Goal: Task Accomplishment & Management: Manage account settings

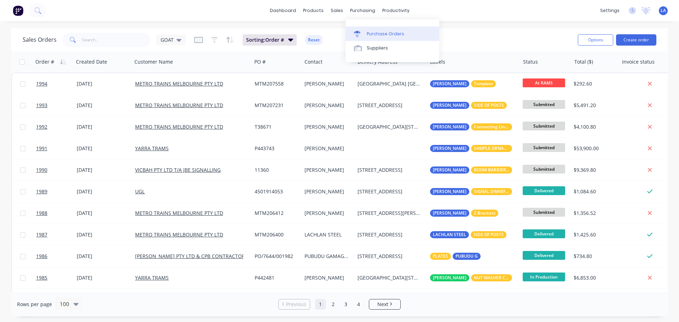
click at [364, 28] on link "Purchase Orders" at bounding box center [392, 34] width 94 height 14
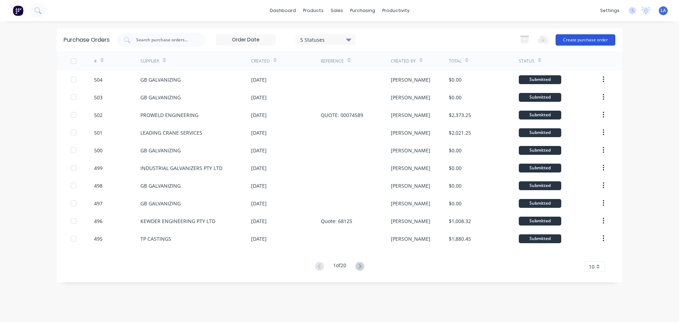
click at [582, 37] on button "Create purchase order" at bounding box center [585, 39] width 60 height 11
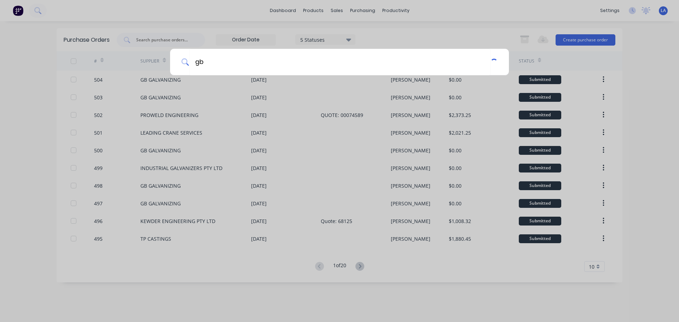
type input "g"
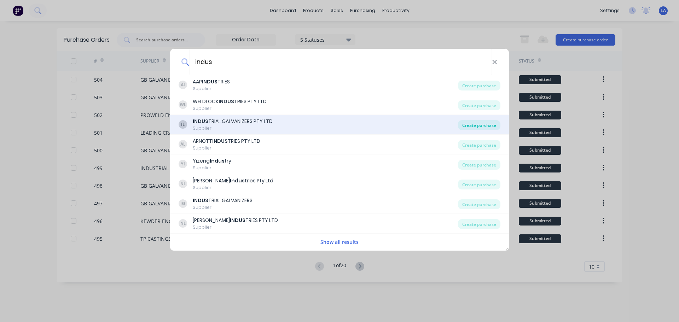
type input "indus"
click at [488, 123] on div "Create purchase" at bounding box center [479, 125] width 42 height 10
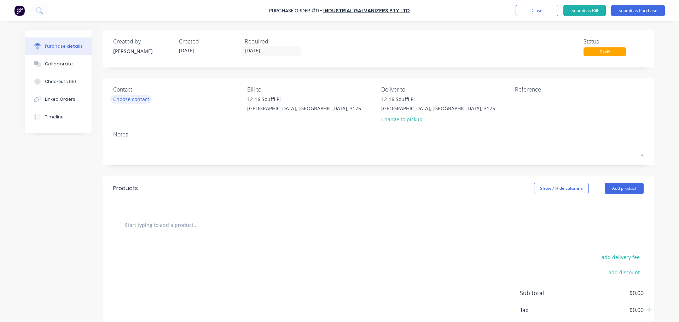
click at [123, 100] on div "Choose contact" at bounding box center [131, 98] width 36 height 7
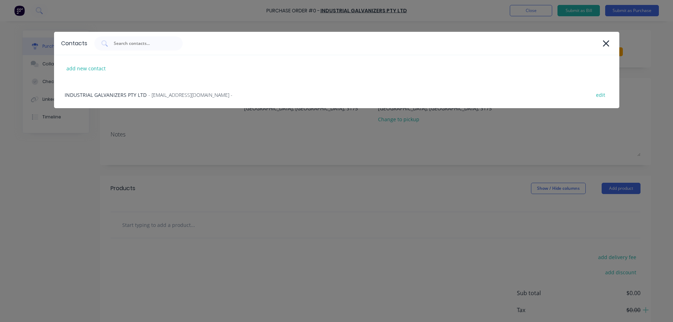
click at [64, 143] on div "Contacts add new contact INDUSTRIAL GALVANIZERS PTY LTD - [EMAIL_ADDRESS][DOMAI…" at bounding box center [336, 161] width 673 height 322
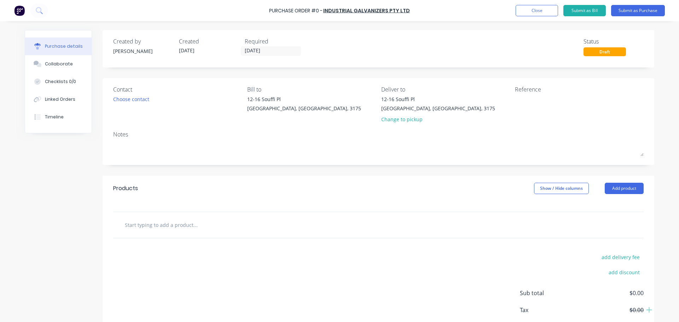
click at [177, 230] on input "text" at bounding box center [194, 225] width 141 height 14
type input "12Kn/11m Steel Pole"
click at [195, 251] on button "Add 12Kn/11m Steel Pole to order" at bounding box center [233, 251] width 212 height 23
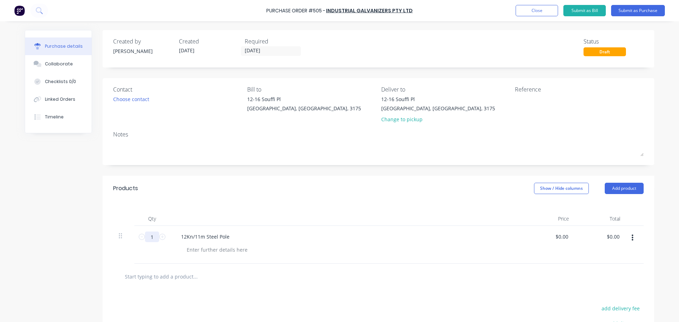
click at [152, 235] on input "1" at bounding box center [152, 236] width 14 height 11
type input "20"
click at [298, 284] on div at bounding box center [378, 277] width 530 height 26
click at [626, 11] on button "Submit as Purchase" at bounding box center [638, 10] width 54 height 11
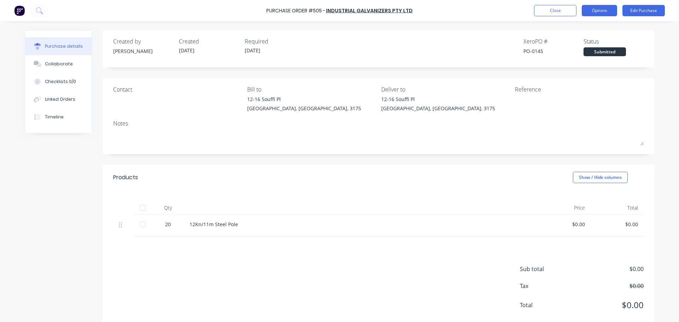
click at [597, 7] on button "Options" at bounding box center [598, 10] width 35 height 11
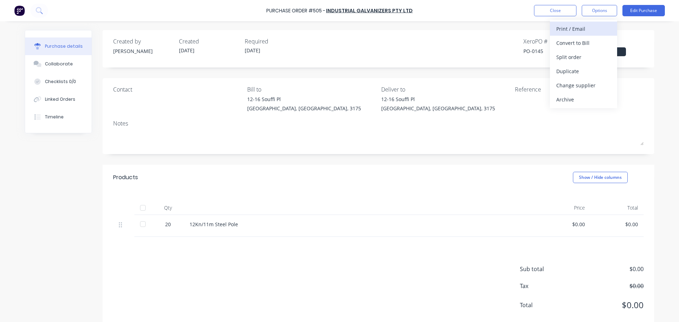
click at [590, 31] on div "Print / Email" at bounding box center [583, 29] width 54 height 10
click at [582, 54] on div "Without pricing" at bounding box center [583, 57] width 54 height 10
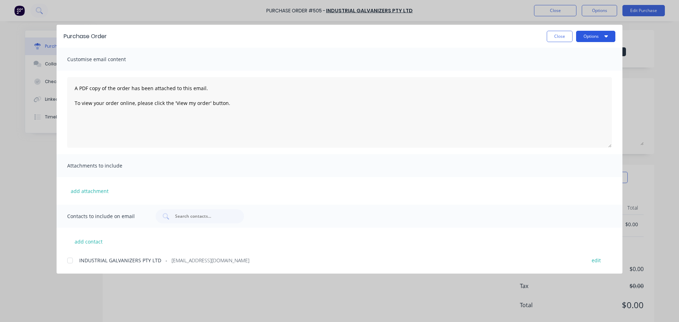
click at [587, 39] on button "Options" at bounding box center [595, 36] width 39 height 11
click at [581, 66] on div "Print" at bounding box center [581, 68] width 54 height 10
click at [560, 35] on button "Close" at bounding box center [559, 36] width 26 height 11
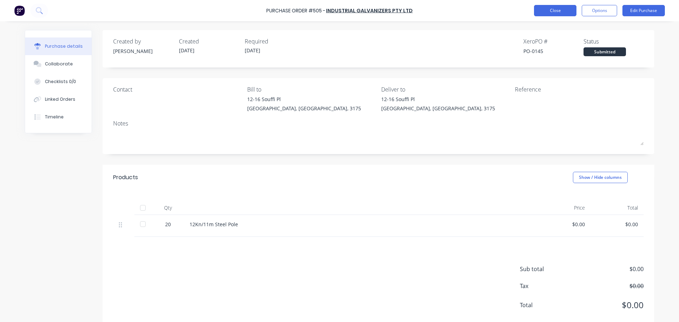
click at [546, 15] on button "Close" at bounding box center [555, 10] width 42 height 11
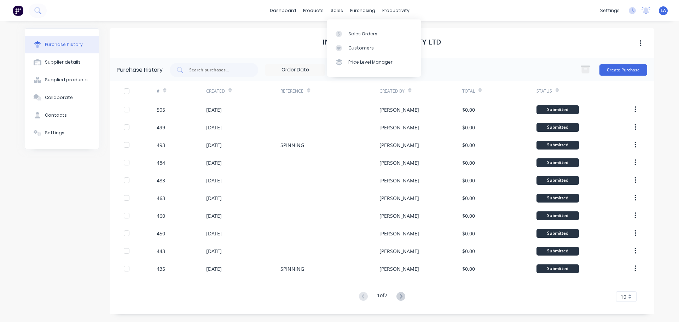
click at [598, 43] on div "INDUSTRIAL GALVANIZERS PTY LTD" at bounding box center [382, 43] width 544 height 30
click at [370, 27] on link "Purchase Orders" at bounding box center [392, 34] width 94 height 14
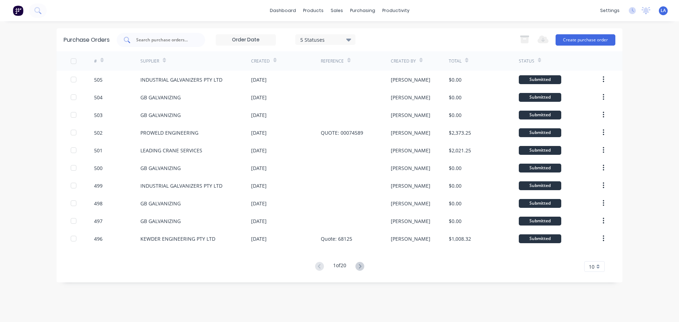
click at [172, 36] on input "text" at bounding box center [164, 39] width 59 height 7
type input "[PERSON_NAME]"
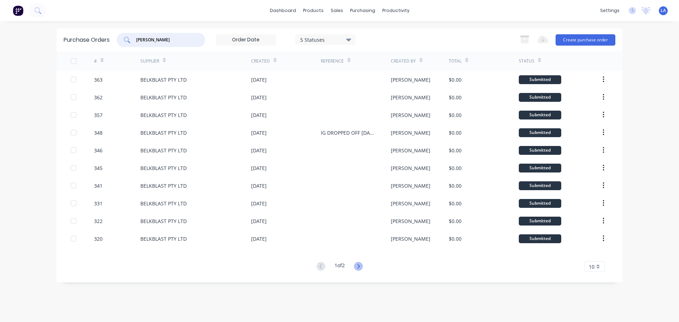
click at [359, 264] on icon at bounding box center [358, 266] width 9 height 9
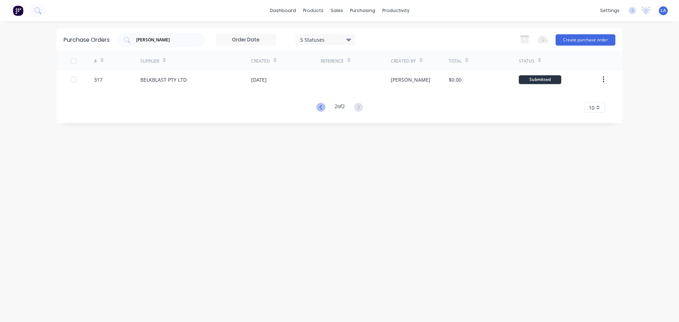
click at [320, 108] on icon at bounding box center [320, 107] width 9 height 9
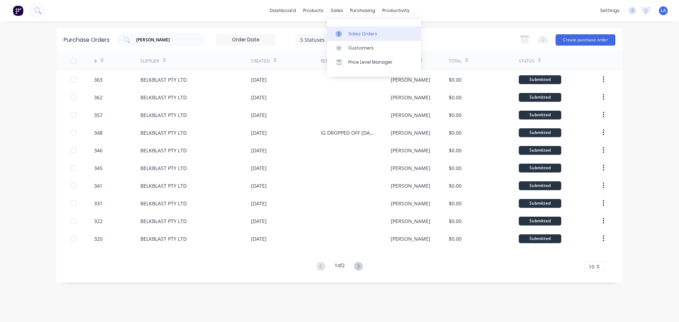
click at [344, 33] on div at bounding box center [340, 34] width 11 height 6
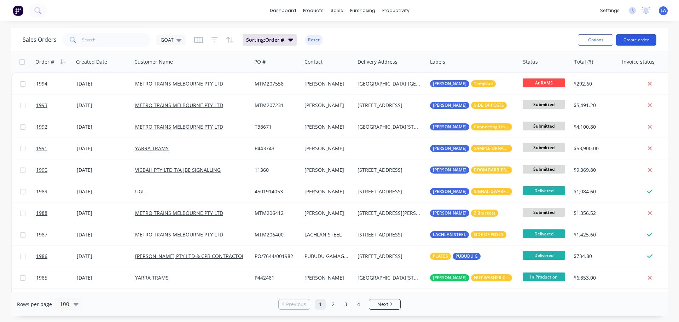
click at [632, 38] on button "Create order" at bounding box center [636, 39] width 40 height 11
click at [370, 28] on link "Purchase Orders" at bounding box center [392, 34] width 94 height 14
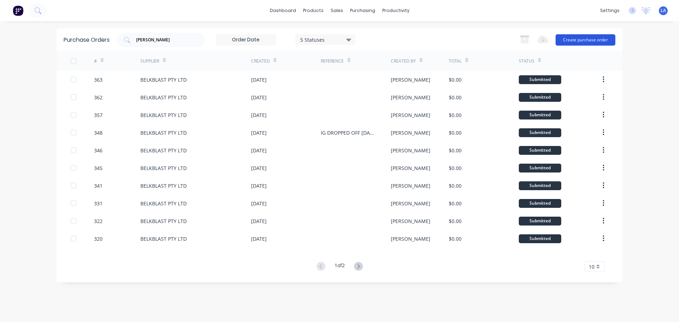
click at [571, 39] on button "Create purchase order" at bounding box center [585, 39] width 60 height 11
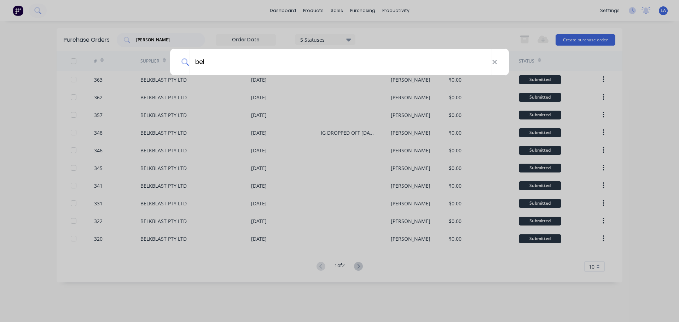
type input "[PERSON_NAME]"
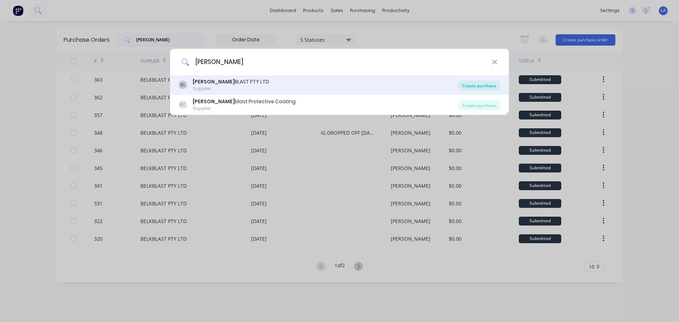
click at [487, 84] on div "Create purchase" at bounding box center [479, 86] width 42 height 10
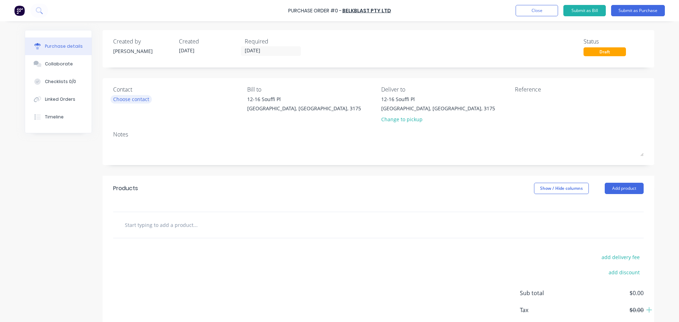
click at [143, 99] on div "Choose contact" at bounding box center [131, 98] width 36 height 7
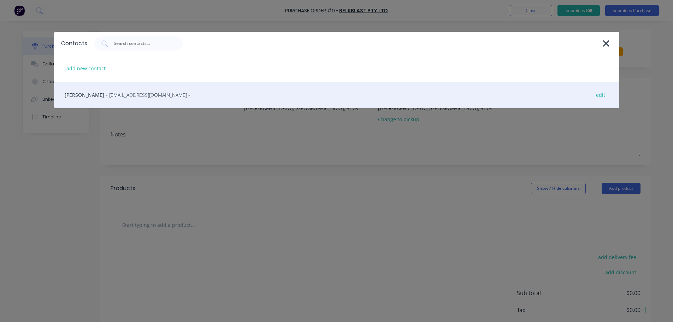
click at [118, 98] on span "- [EMAIL_ADDRESS][DOMAIN_NAME] -" at bounding box center [148, 94] width 84 height 7
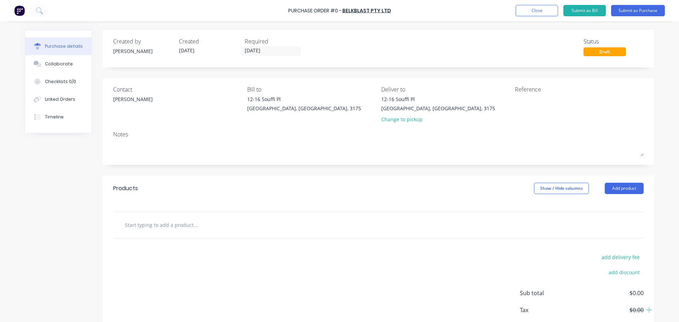
click at [172, 217] on div at bounding box center [378, 225] width 530 height 26
click at [171, 222] on input "text" at bounding box center [194, 225] width 141 height 14
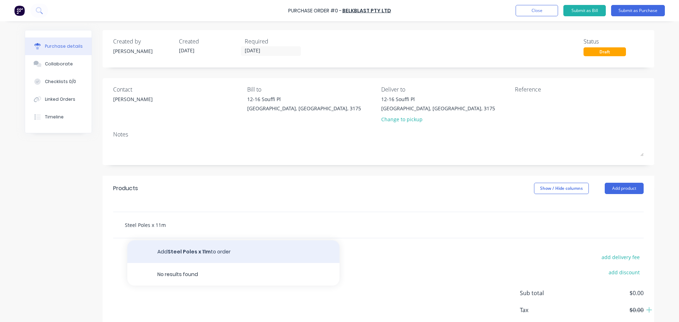
type input "Steel Poles x 11m"
click at [186, 250] on button "Add Steel Poles x 11m to order" at bounding box center [233, 251] width 212 height 23
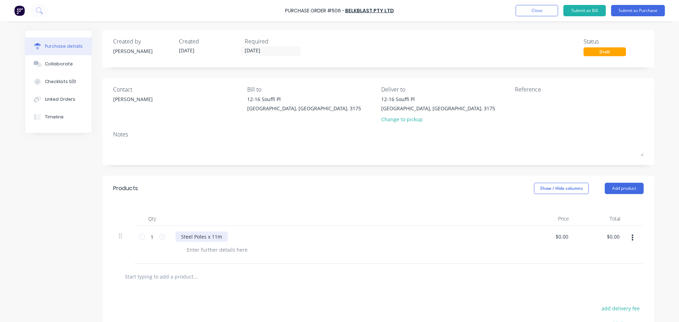
click at [202, 237] on div "Steel Poles x 11m" at bounding box center [201, 236] width 52 height 10
click at [148, 236] on input "1" at bounding box center [152, 236] width 14 height 11
type input "20"
click at [567, 236] on input "0.00" at bounding box center [561, 236] width 16 height 10
click at [559, 236] on input "0.00" at bounding box center [562, 236] width 13 height 10
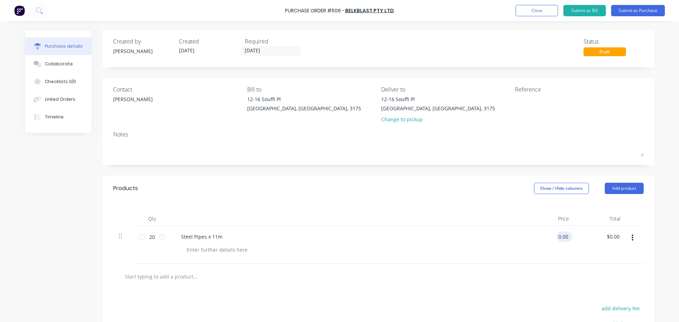
click at [559, 236] on input "0.00" at bounding box center [562, 236] width 13 height 10
type input "$150.00"
type input "$3,000.00"
click at [560, 272] on div at bounding box center [378, 276] width 519 height 14
click at [627, 9] on button "Submit as Purchase" at bounding box center [638, 10] width 54 height 11
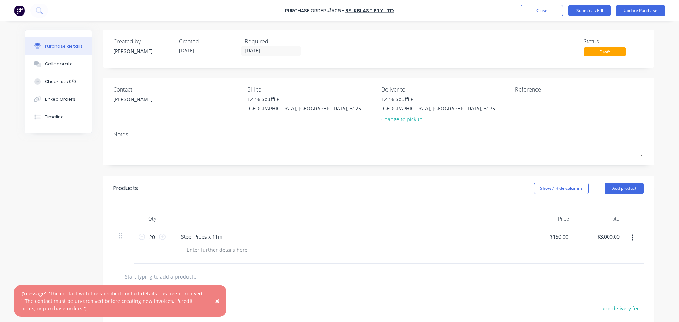
click at [216, 300] on span "×" at bounding box center [217, 301] width 4 height 10
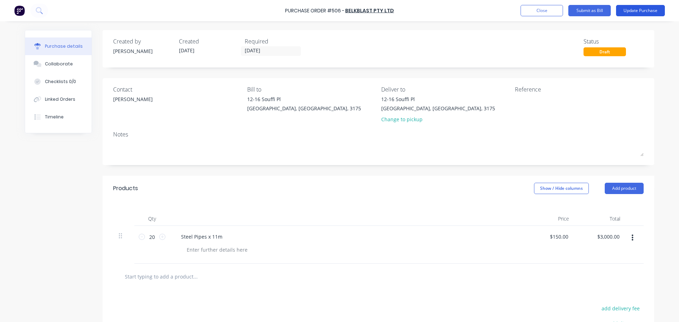
click at [655, 10] on button "Update Purchase" at bounding box center [640, 10] width 49 height 11
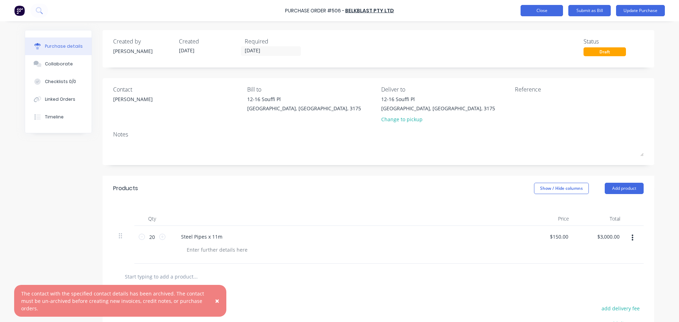
click at [548, 11] on button "Close" at bounding box center [541, 10] width 42 height 11
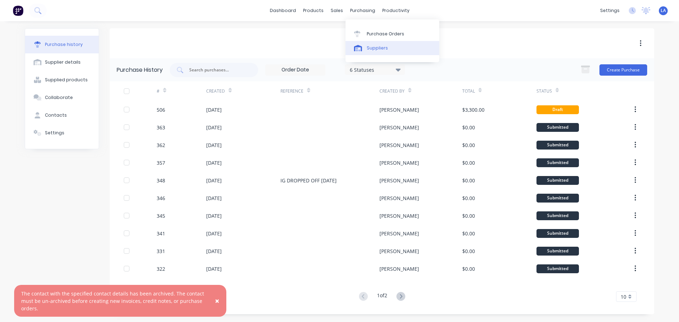
click at [376, 49] on div "Suppliers" at bounding box center [376, 48] width 21 height 6
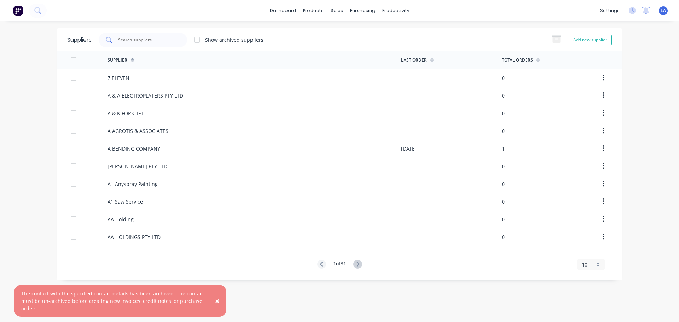
click at [159, 41] on input "text" at bounding box center [146, 39] width 59 height 7
click at [159, 41] on input "bel" at bounding box center [146, 39] width 59 height 7
type input "[PERSON_NAME]"
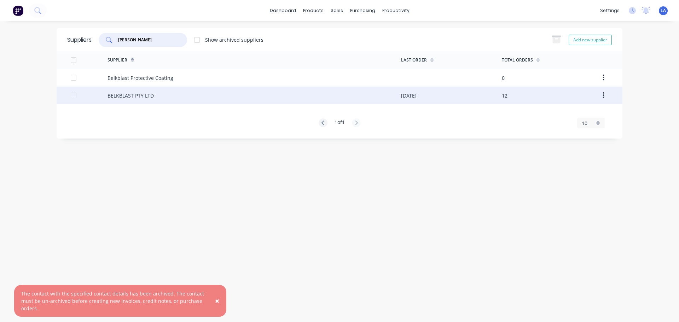
click at [601, 97] on button "button" at bounding box center [603, 95] width 17 height 13
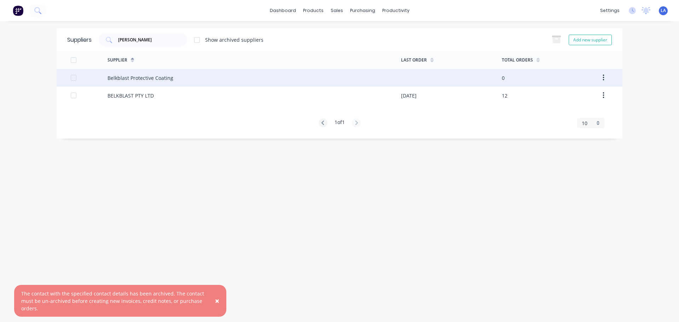
click at [604, 82] on button "button" at bounding box center [603, 77] width 17 height 13
click at [603, 78] on icon "button" at bounding box center [602, 78] width 1 height 6
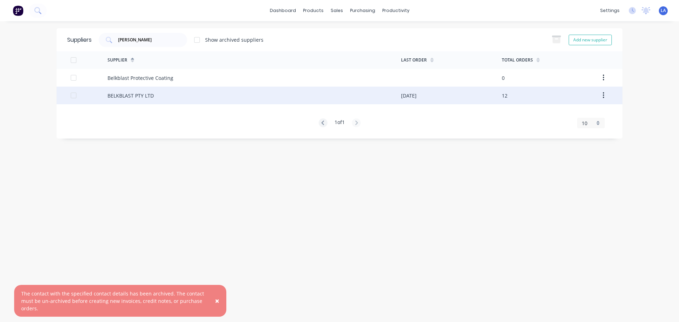
click at [306, 92] on div "BELKBLAST PTY LTD" at bounding box center [253, 96] width 293 height 18
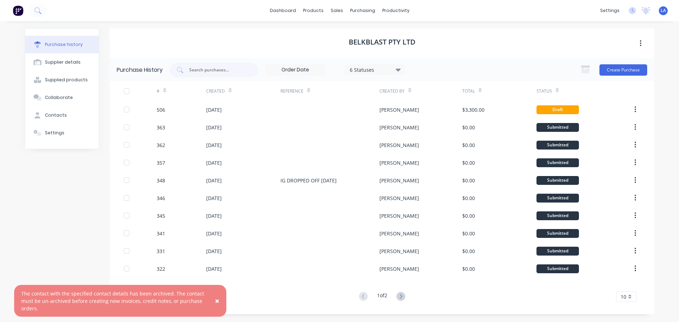
click at [638, 44] on button "button" at bounding box center [640, 43] width 17 height 13
click at [64, 131] on button "Settings" at bounding box center [62, 133] width 74 height 18
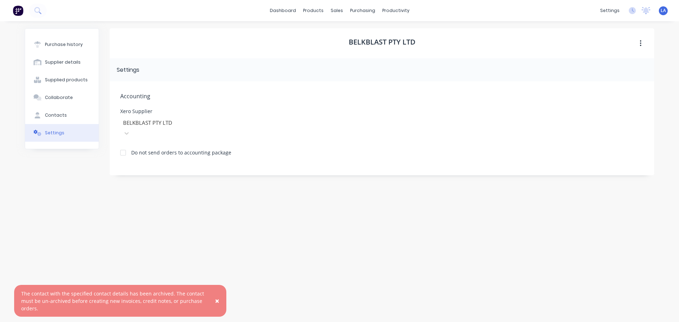
drag, startPoint x: 338, startPoint y: 118, endPoint x: 344, endPoint y: 117, distance: 6.0
click at [338, 118] on div "Xero Supplier BELKBLAST PTY LTD" at bounding box center [381, 124] width 523 height 30
click at [370, 31] on div "Purchase Orders" at bounding box center [384, 34] width 37 height 6
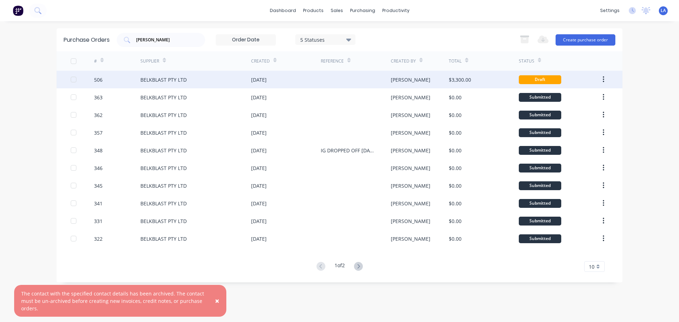
click at [389, 77] on div at bounding box center [356, 80] width 70 height 18
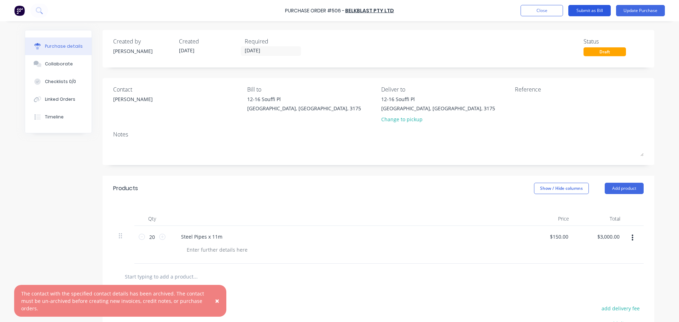
click at [601, 9] on button "Submit as Bill" at bounding box center [589, 10] width 42 height 11
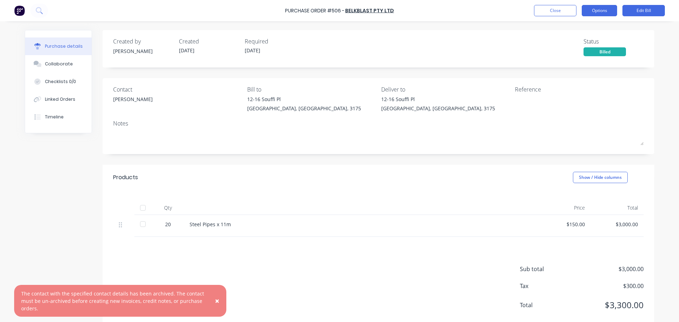
click at [612, 12] on button "Options" at bounding box center [598, 10] width 35 height 11
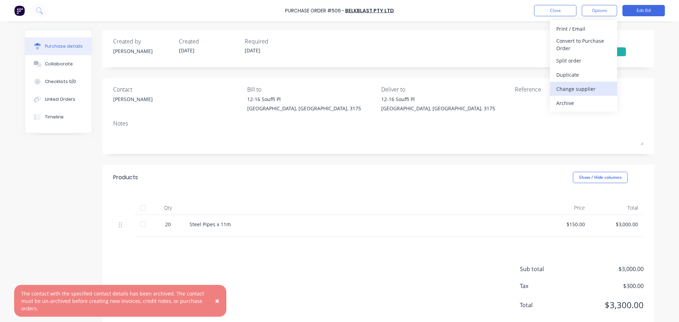
click at [591, 88] on div "Change supplier" at bounding box center [583, 89] width 54 height 10
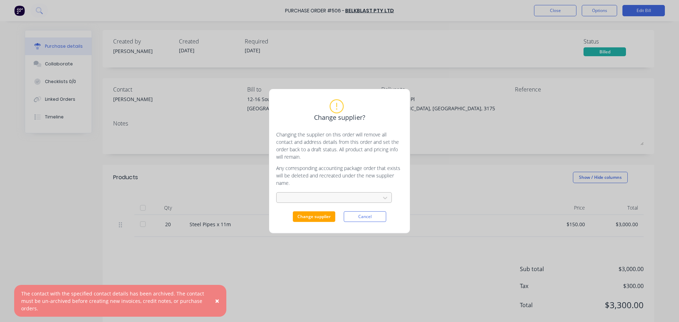
click at [324, 200] on div at bounding box center [329, 197] width 94 height 9
click at [323, 212] on div "Belkblast Protective Coating" at bounding box center [334, 213] width 116 height 13
click at [323, 213] on button "Change supplier" at bounding box center [314, 216] width 42 height 11
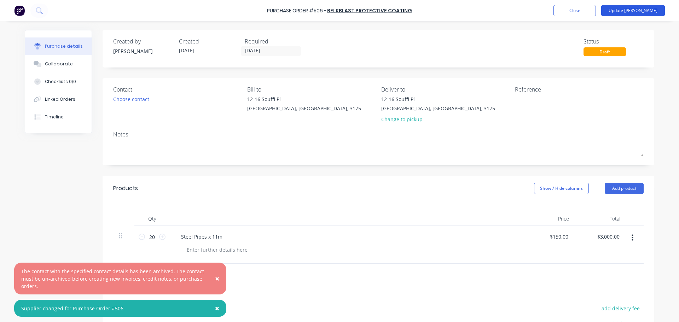
click at [649, 15] on button "Update [PERSON_NAME]" at bounding box center [633, 10] width 64 height 11
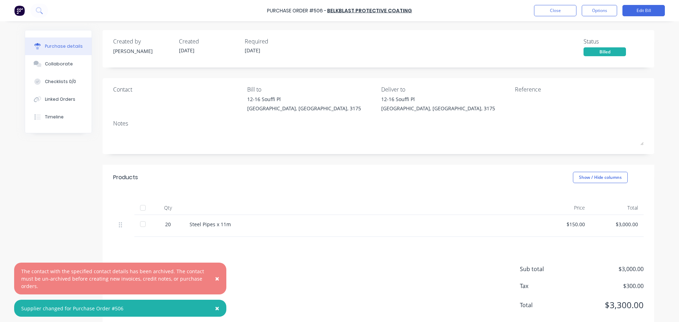
click at [216, 276] on span "×" at bounding box center [217, 279] width 4 height 10
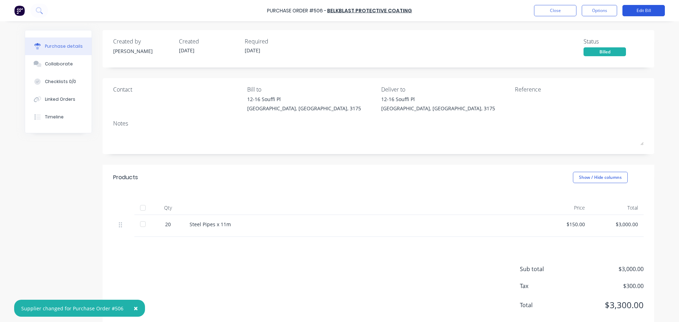
click at [630, 11] on button "Edit Bill" at bounding box center [643, 10] width 42 height 11
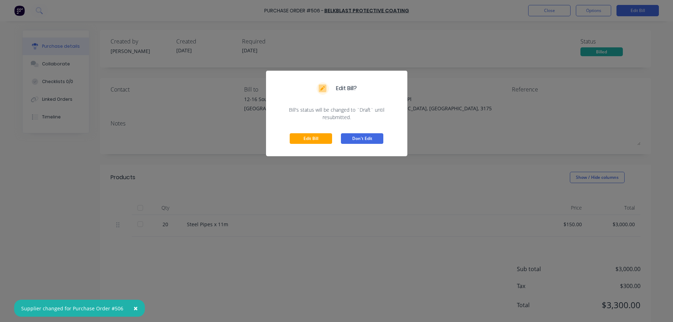
click at [363, 139] on button "Don't Edit" at bounding box center [362, 138] width 42 height 11
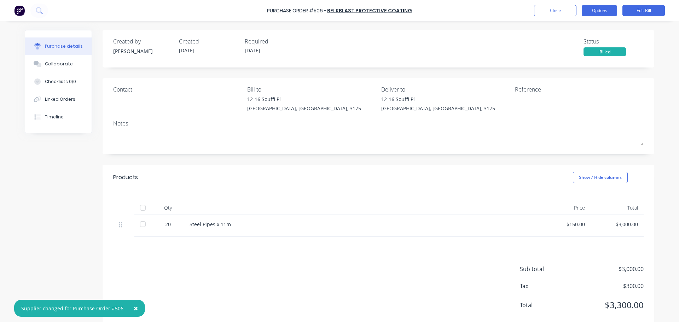
click at [598, 15] on button "Options" at bounding box center [598, 10] width 35 height 11
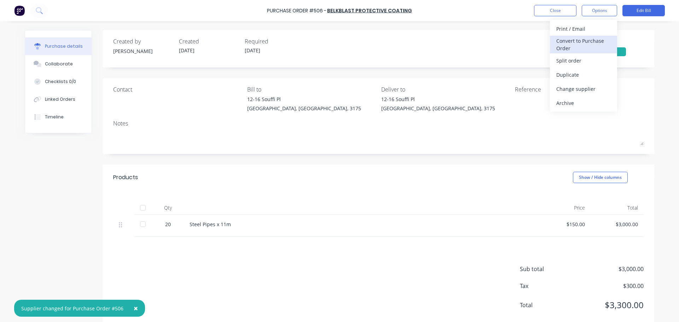
click at [592, 43] on div "Convert to Purchase Order" at bounding box center [583, 45] width 54 height 18
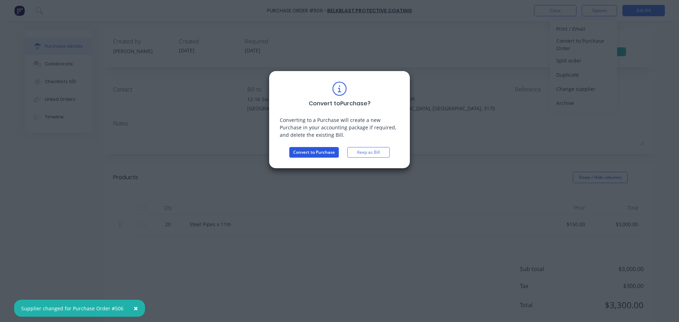
click at [323, 157] on button "Convert to Purchase" at bounding box center [313, 152] width 49 height 11
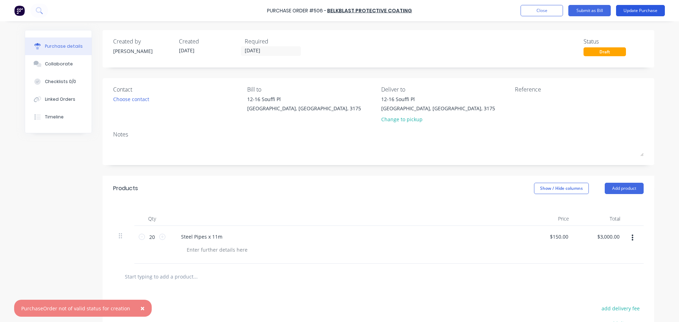
click at [635, 8] on button "Update Purchase" at bounding box center [640, 10] width 49 height 11
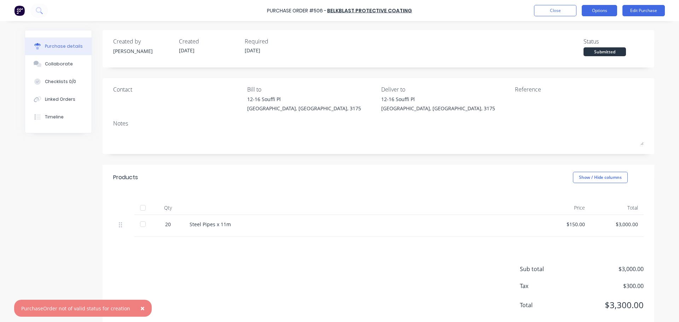
click at [601, 12] on button "Options" at bounding box center [598, 10] width 35 height 11
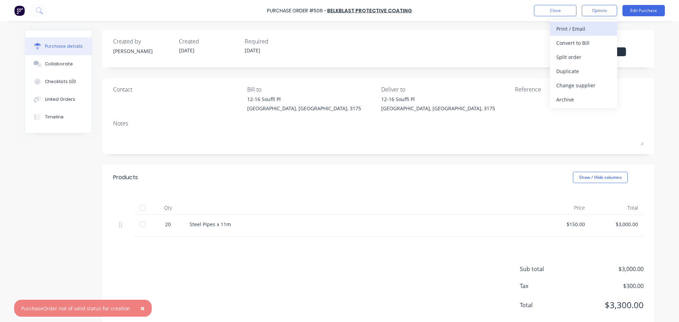
click at [601, 29] on div "Print / Email" at bounding box center [583, 29] width 54 height 10
click at [594, 45] on div "With pricing" at bounding box center [583, 43] width 54 height 10
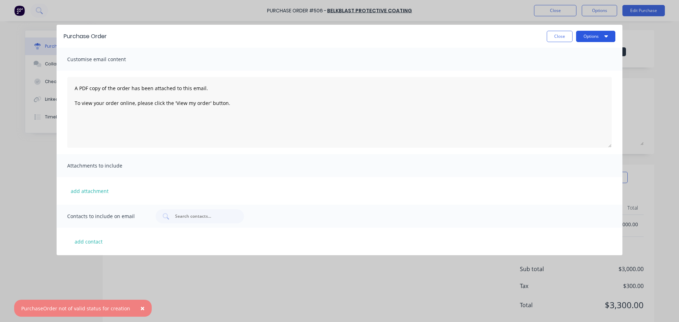
click at [583, 37] on button "Options" at bounding box center [595, 36] width 39 height 11
click at [585, 68] on div "Print" at bounding box center [581, 68] width 54 height 10
click at [561, 36] on button "Close" at bounding box center [559, 36] width 26 height 11
